Goal: Information Seeking & Learning: Compare options

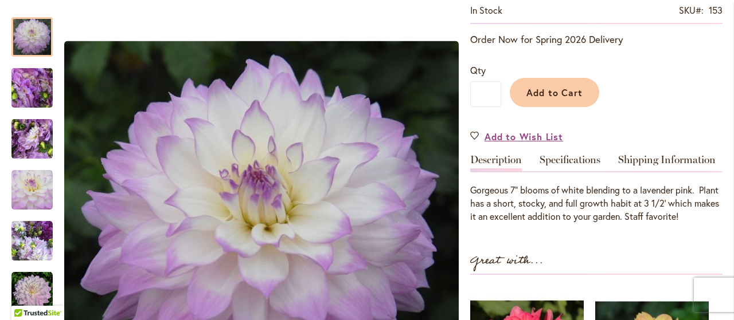
scroll to position [262, 0]
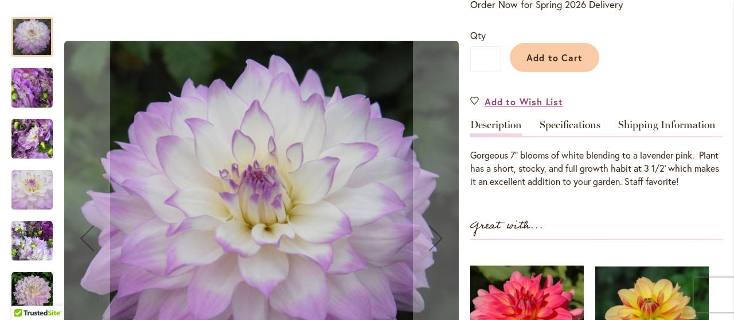
click at [35, 239] on img "MIKAYLA MIRANDA" at bounding box center [31, 241] width 41 height 41
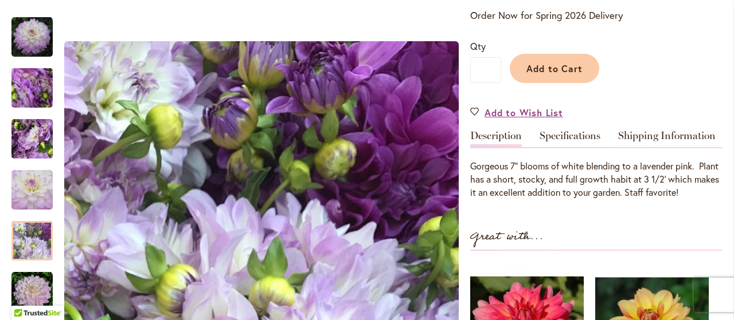
scroll to position [158, 0]
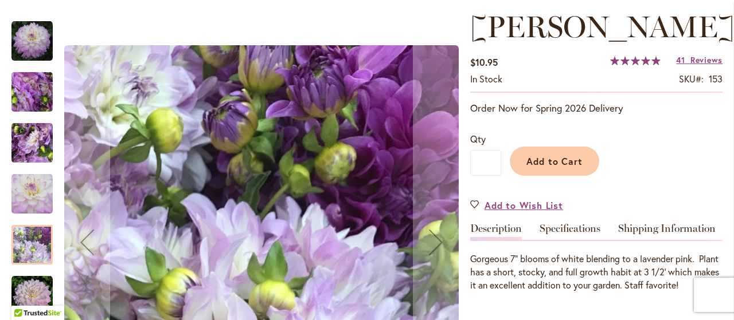
click at [22, 83] on img "MIKAYLA MIRANDA" at bounding box center [32, 92] width 83 height 62
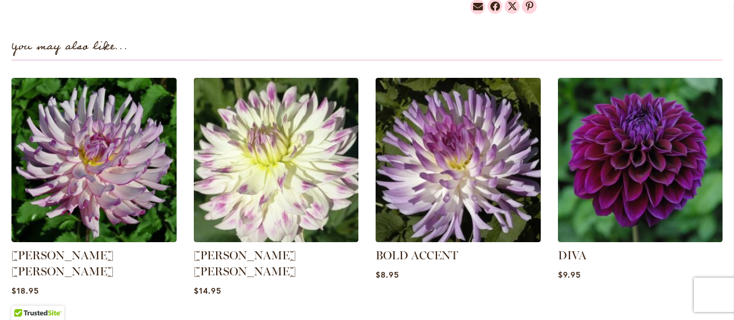
scroll to position [786, 0]
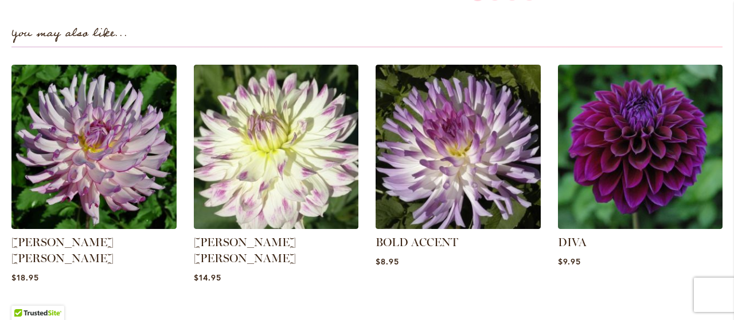
click at [83, 172] on img at bounding box center [93, 147] width 165 height 165
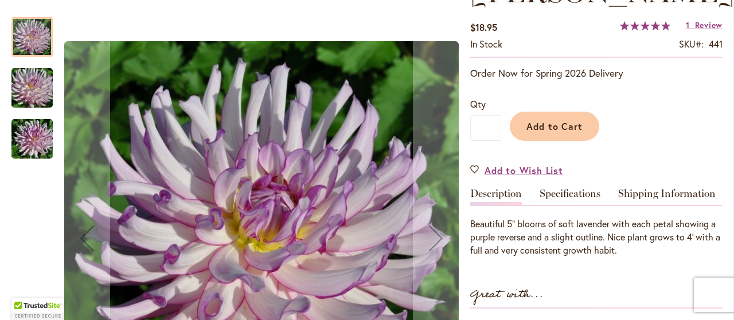
scroll to position [299, 0]
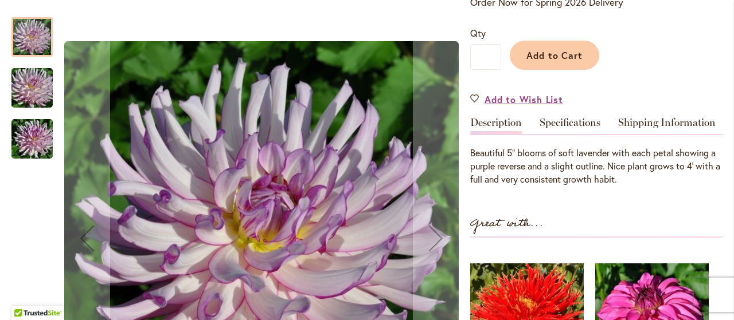
click at [27, 130] on img "LEILA SAVANNA ROSE" at bounding box center [32, 139] width 83 height 55
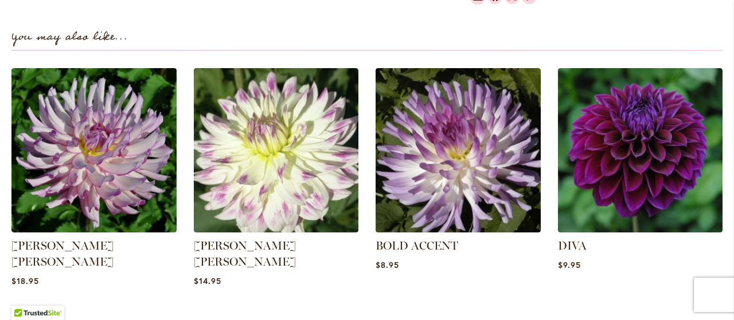
scroll to position [844, 0]
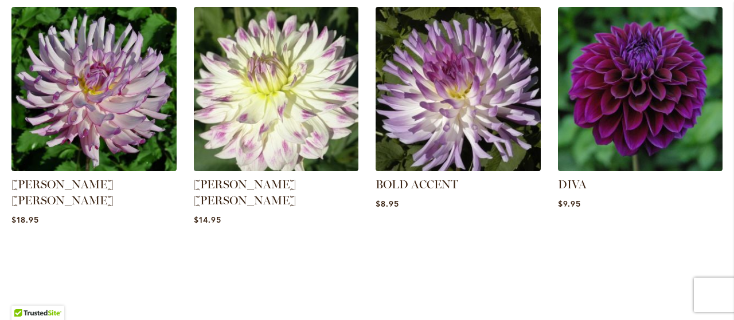
click at [640, 112] on img at bounding box center [640, 89] width 165 height 165
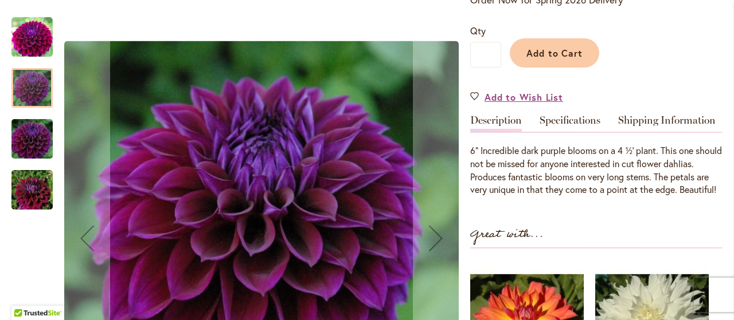
scroll to position [358, 0]
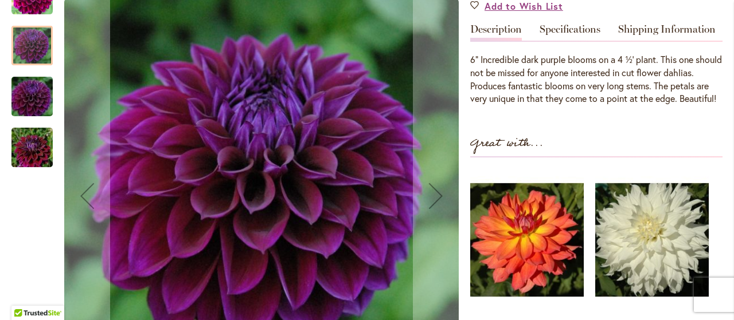
click at [32, 107] on img "Diva" at bounding box center [32, 96] width 83 height 55
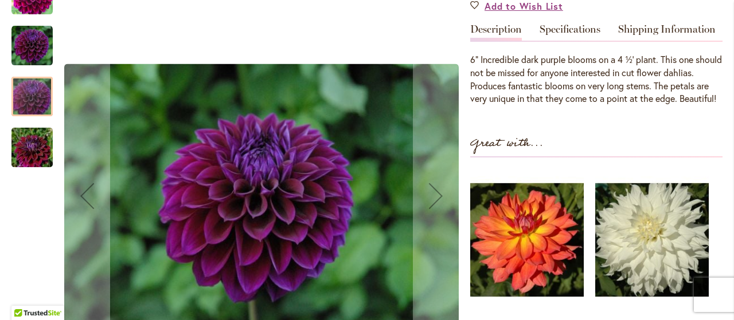
click at [432, 207] on div "Next" at bounding box center [436, 196] width 46 height 46
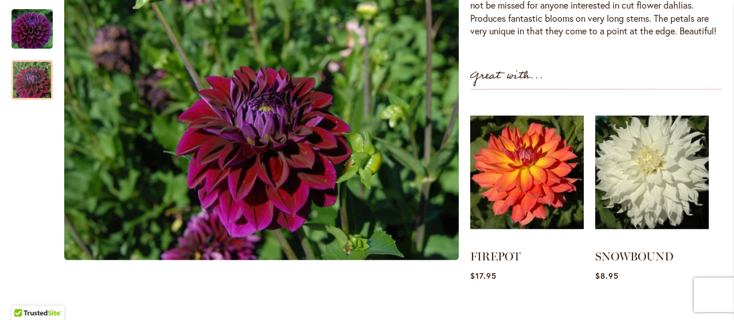
scroll to position [447, 0]
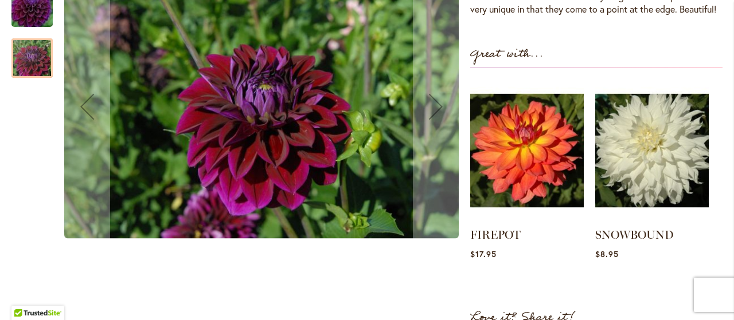
click at [36, 72] on div at bounding box center [31, 58] width 41 height 40
click at [30, 11] on img "Diva" at bounding box center [32, 6] width 83 height 55
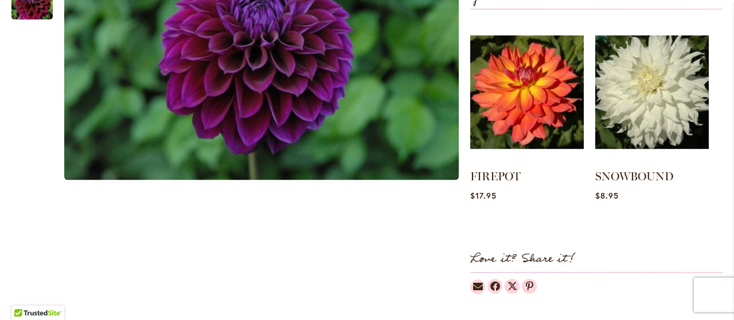
scroll to position [514, 0]
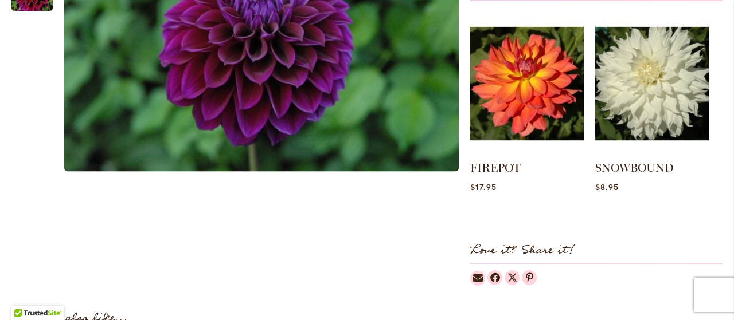
click at [523, 89] on img at bounding box center [526, 84] width 113 height 142
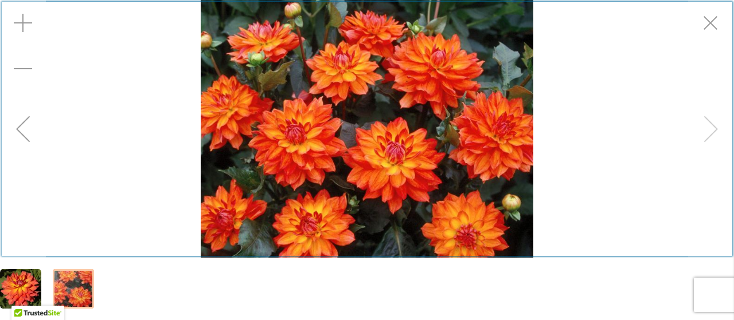
scroll to position [247, 0]
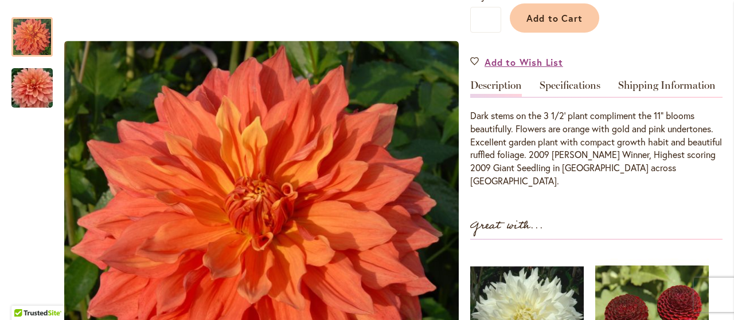
scroll to position [321, 0]
